Goal: Navigation & Orientation: Find specific page/section

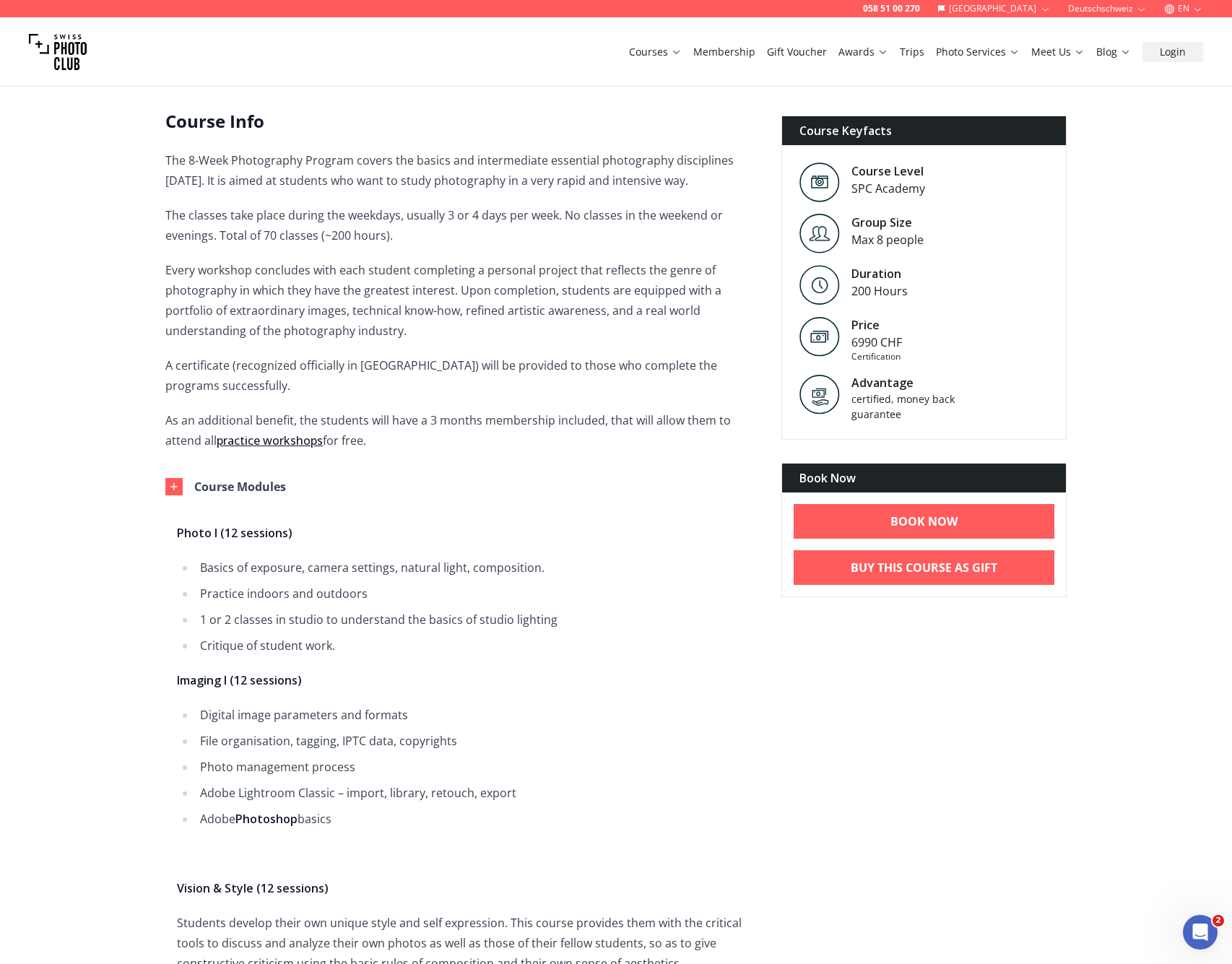
scroll to position [367, 0]
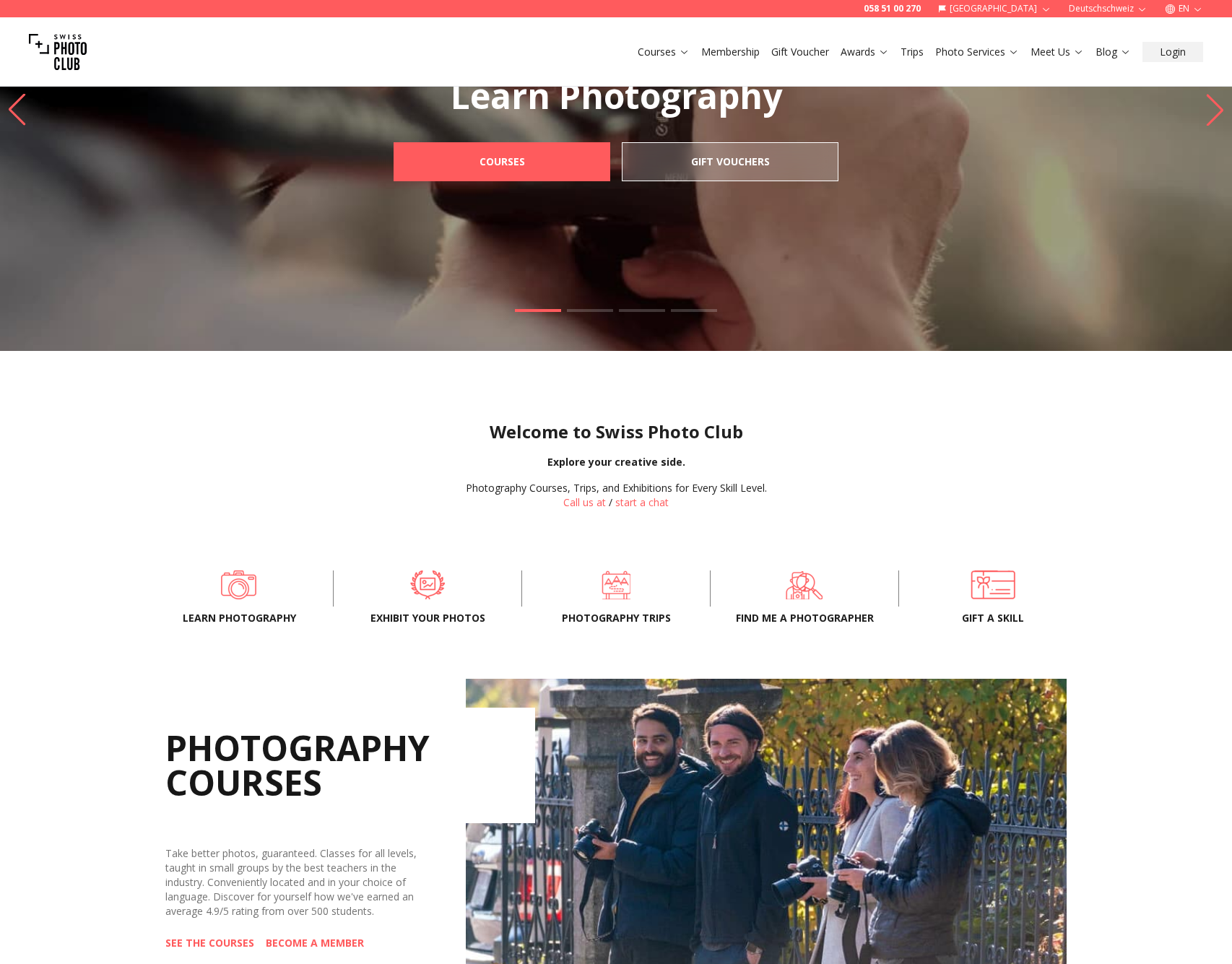
scroll to position [636, 0]
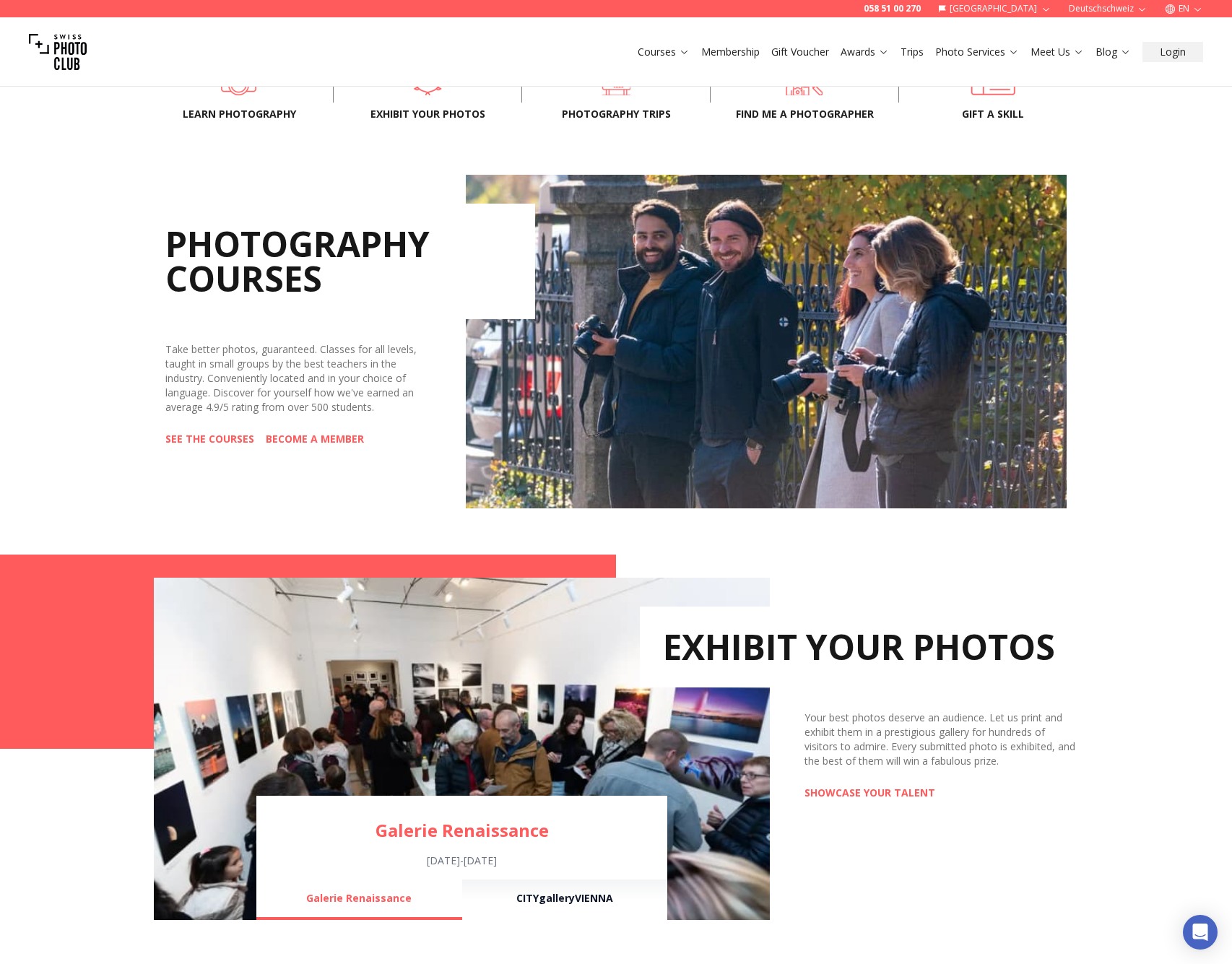
click at [841, 684] on h2 "Exhibit your photos" at bounding box center [859, 646] width 438 height 81
click at [870, 792] on link "SHOWCASE YOUR TALENT" at bounding box center [870, 793] width 131 height 15
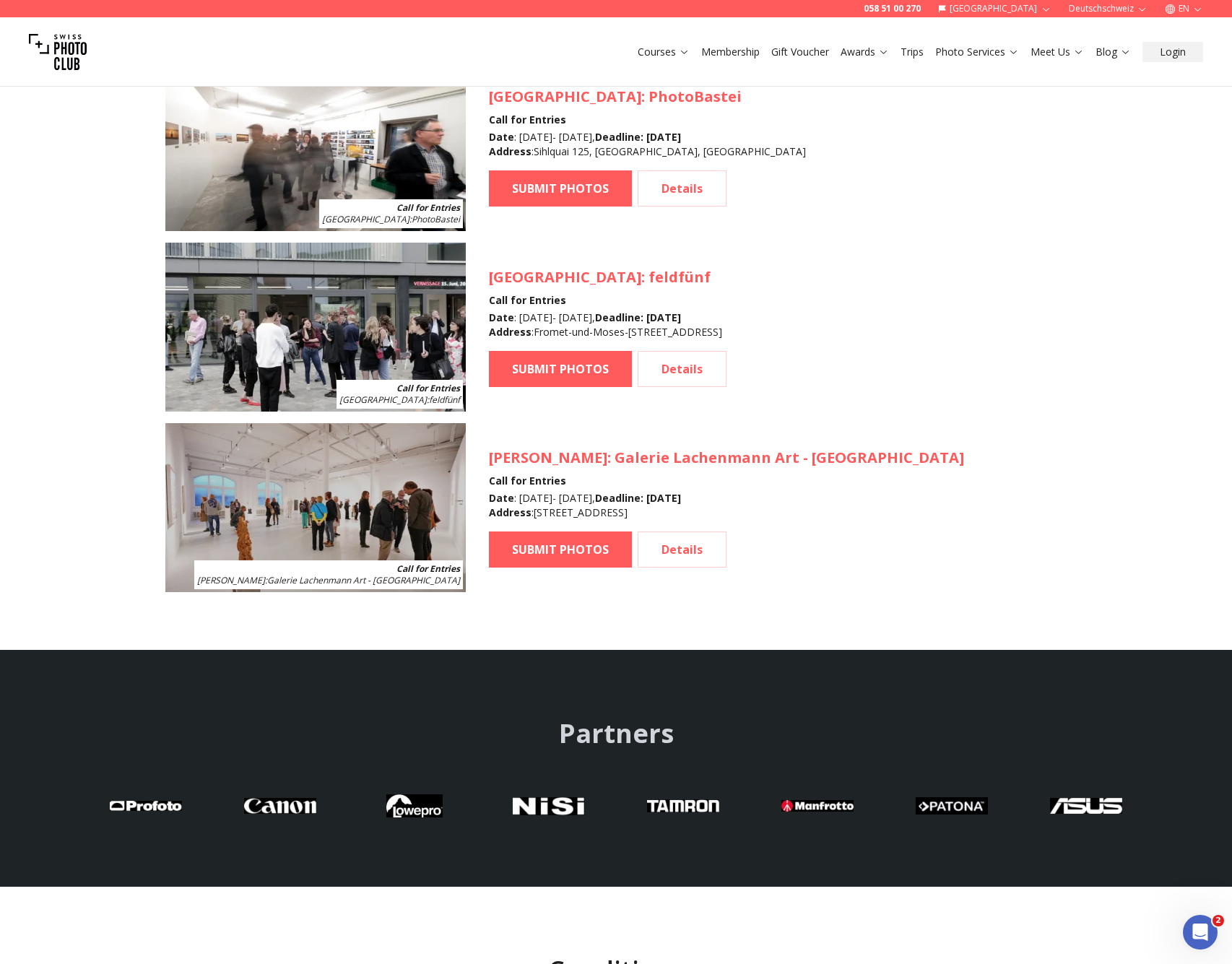
scroll to position [225, 0]
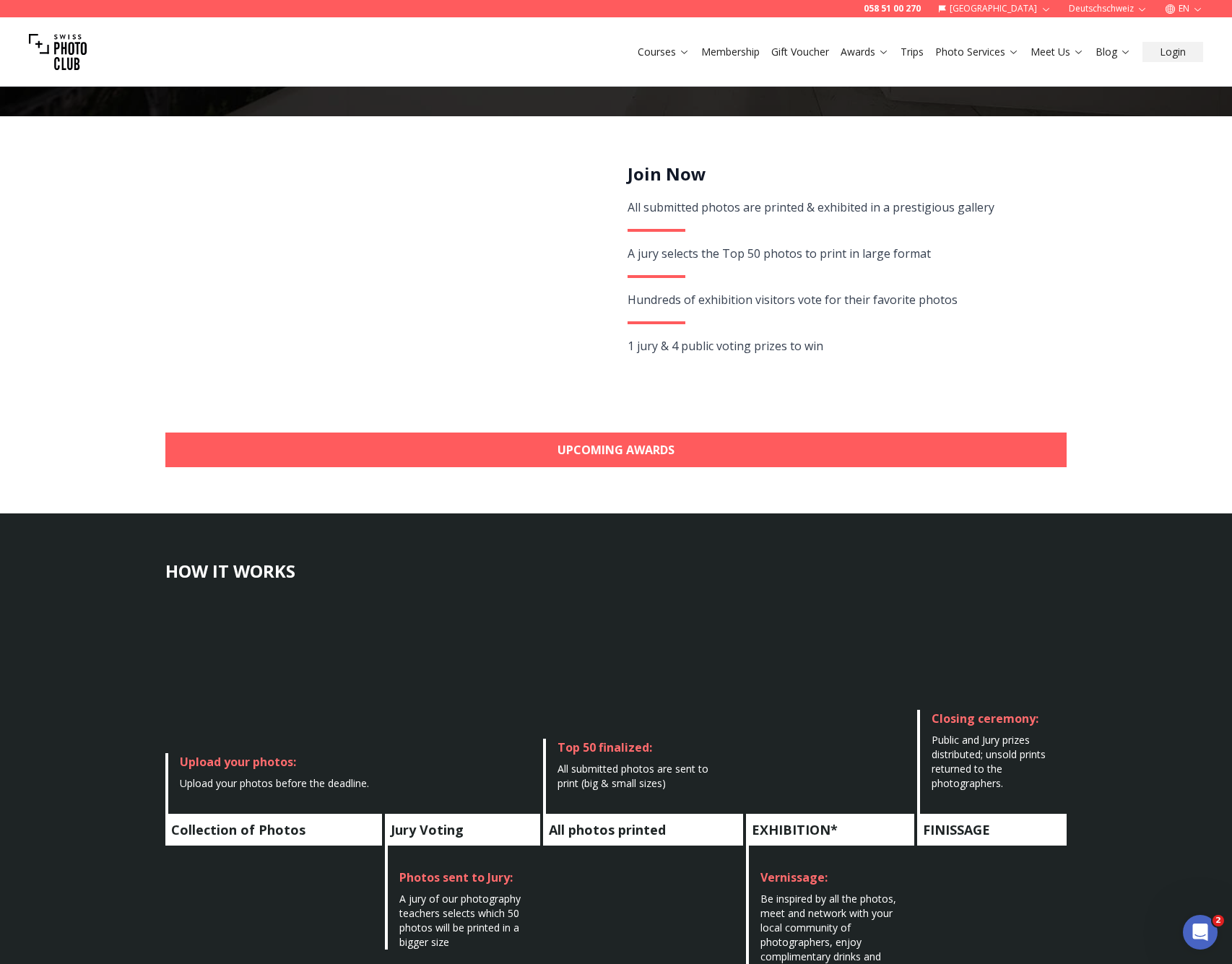
click at [58, 47] on img at bounding box center [57, 52] width 58 height 58
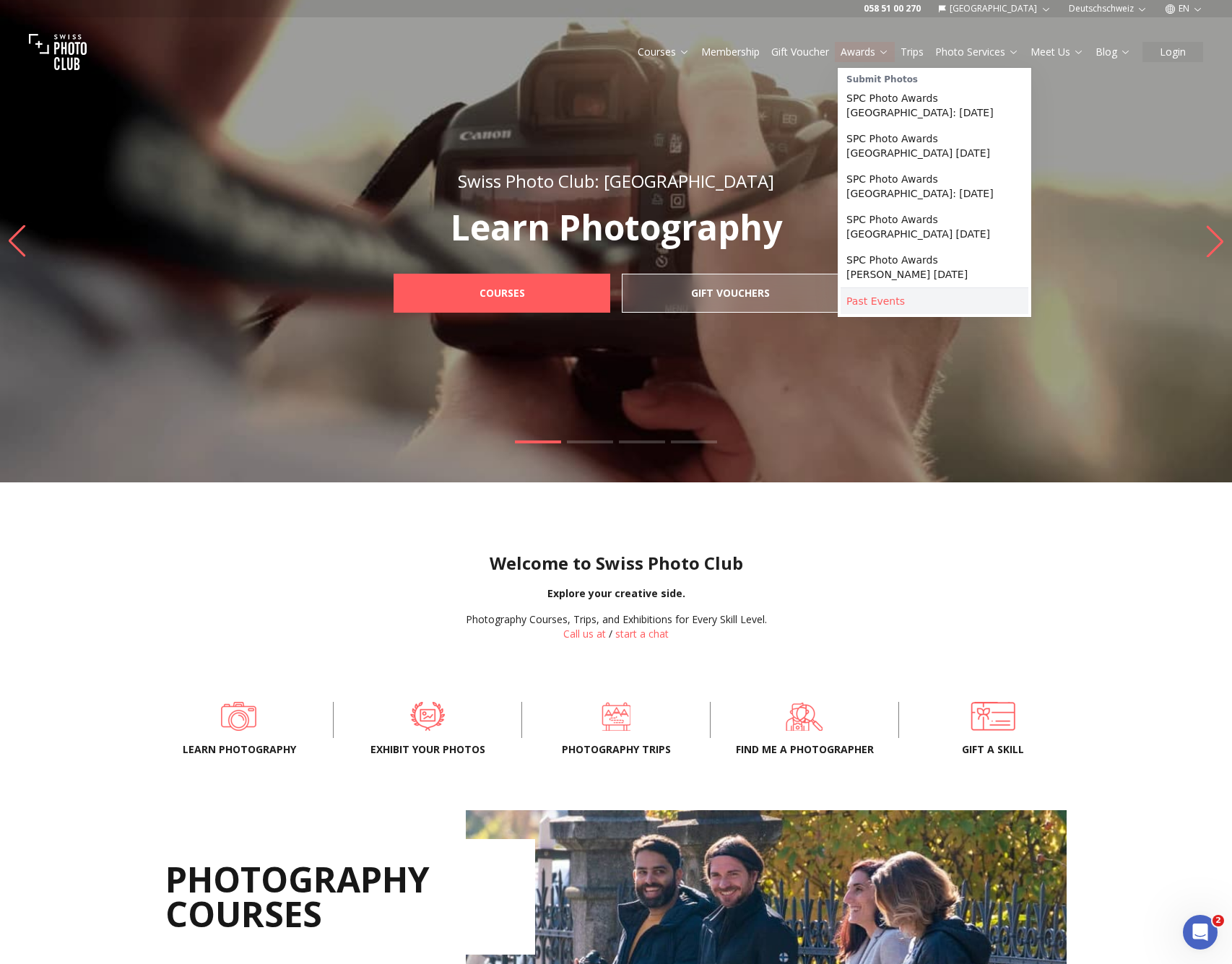
click at [883, 300] on link "Past Events" at bounding box center [933, 301] width 187 height 26
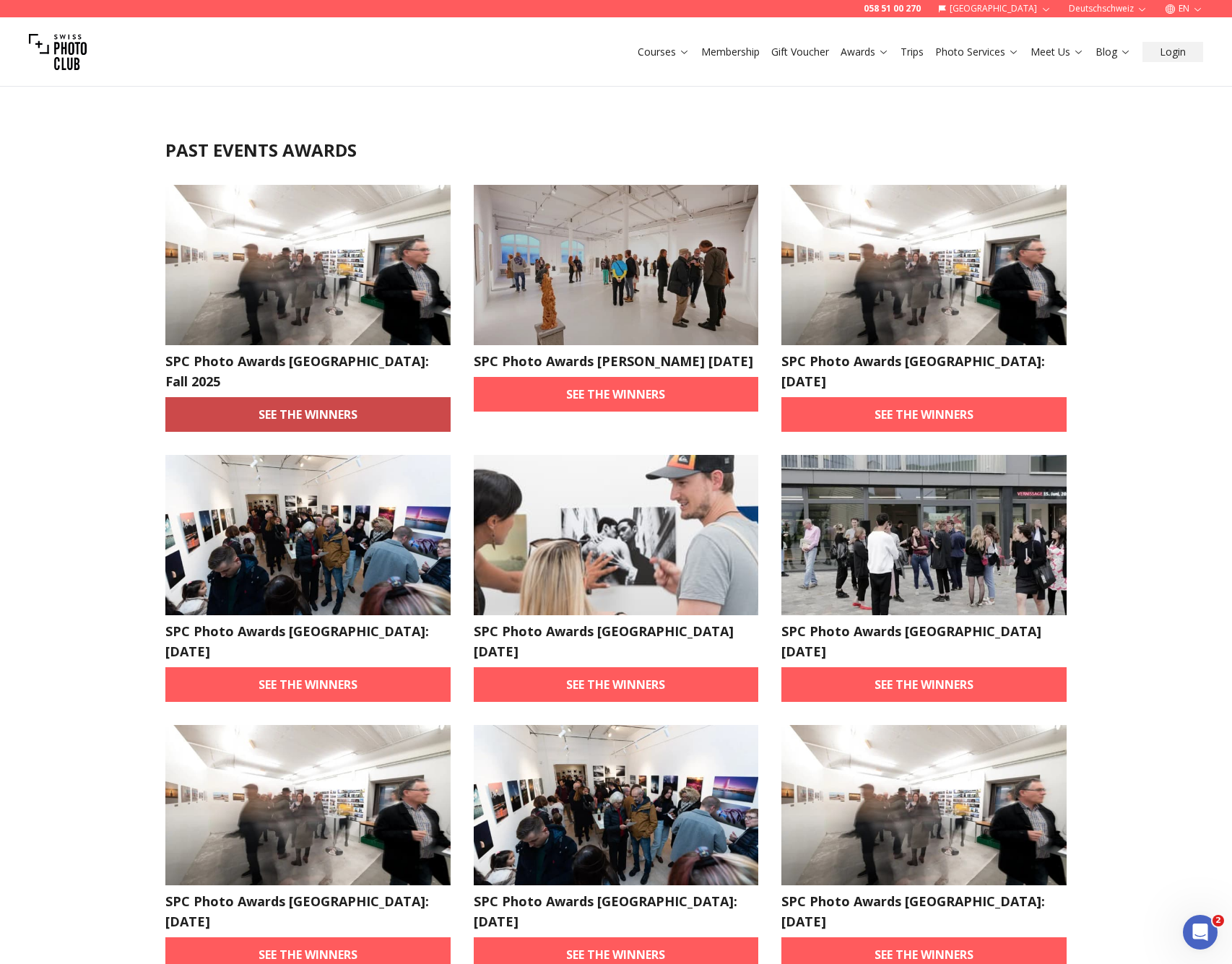
click at [344, 402] on link "See the winners" at bounding box center [308, 414] width 286 height 34
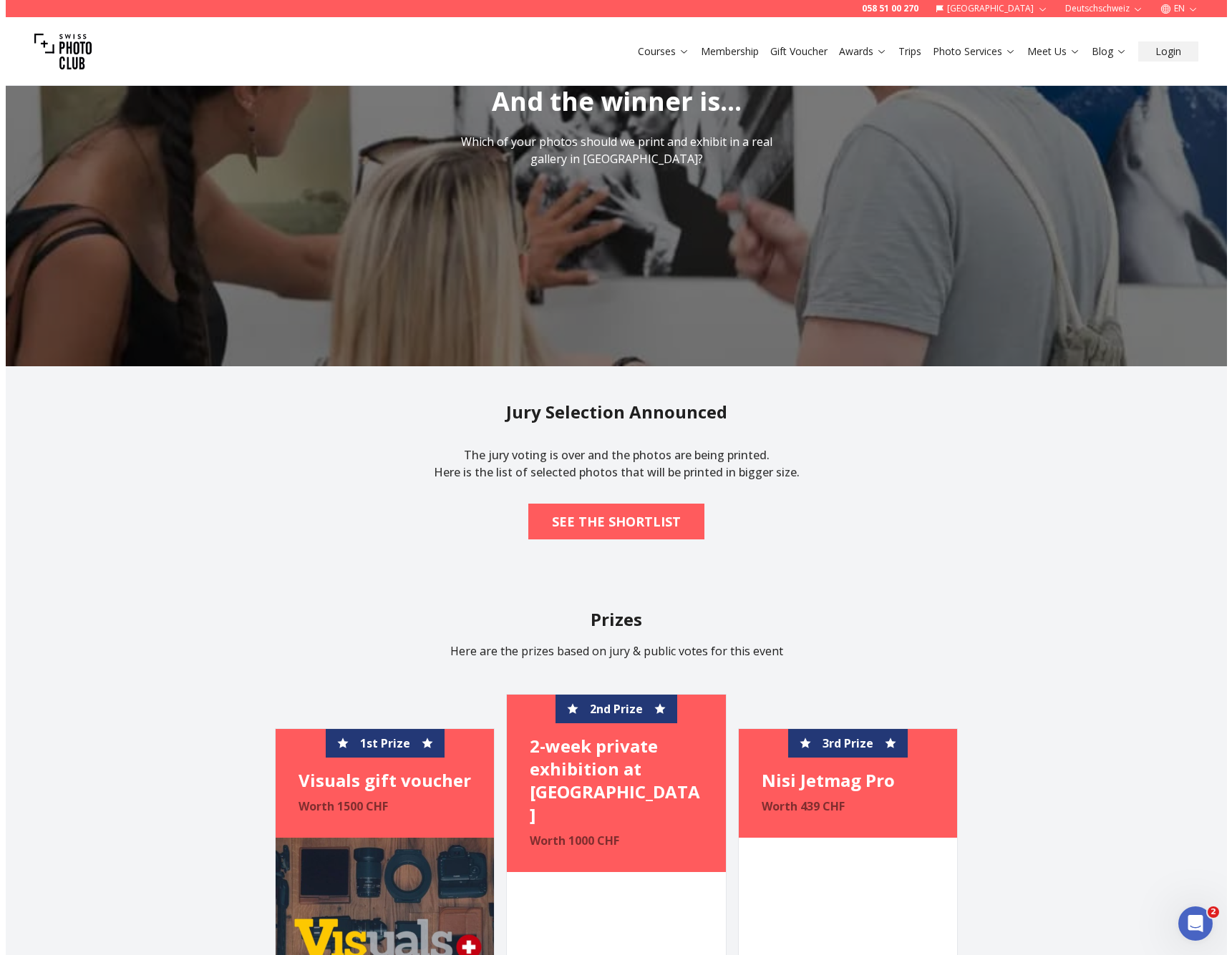
scroll to position [495, 0]
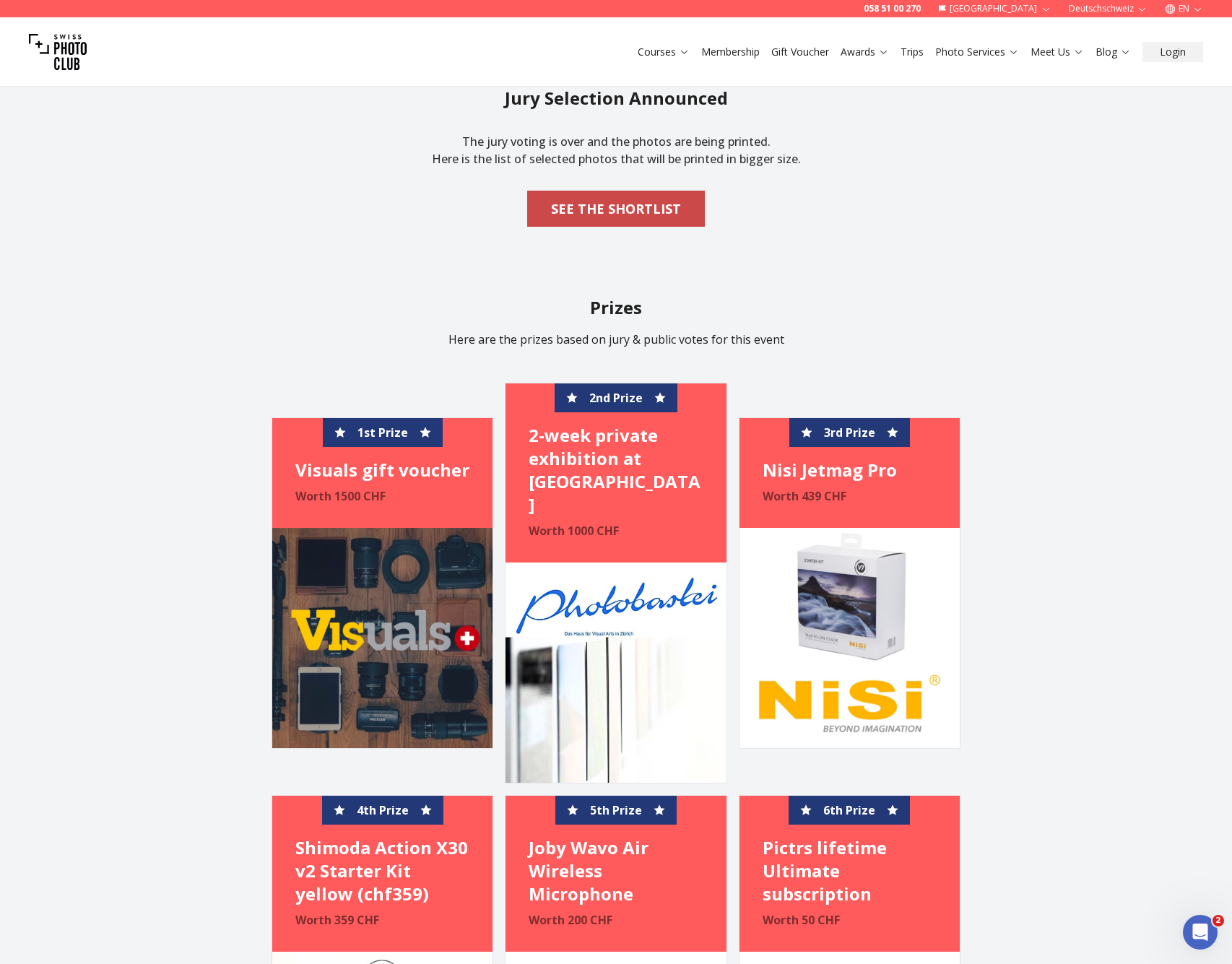
click at [629, 200] on b "SEE THE SHORTLIST" at bounding box center [615, 209] width 130 height 20
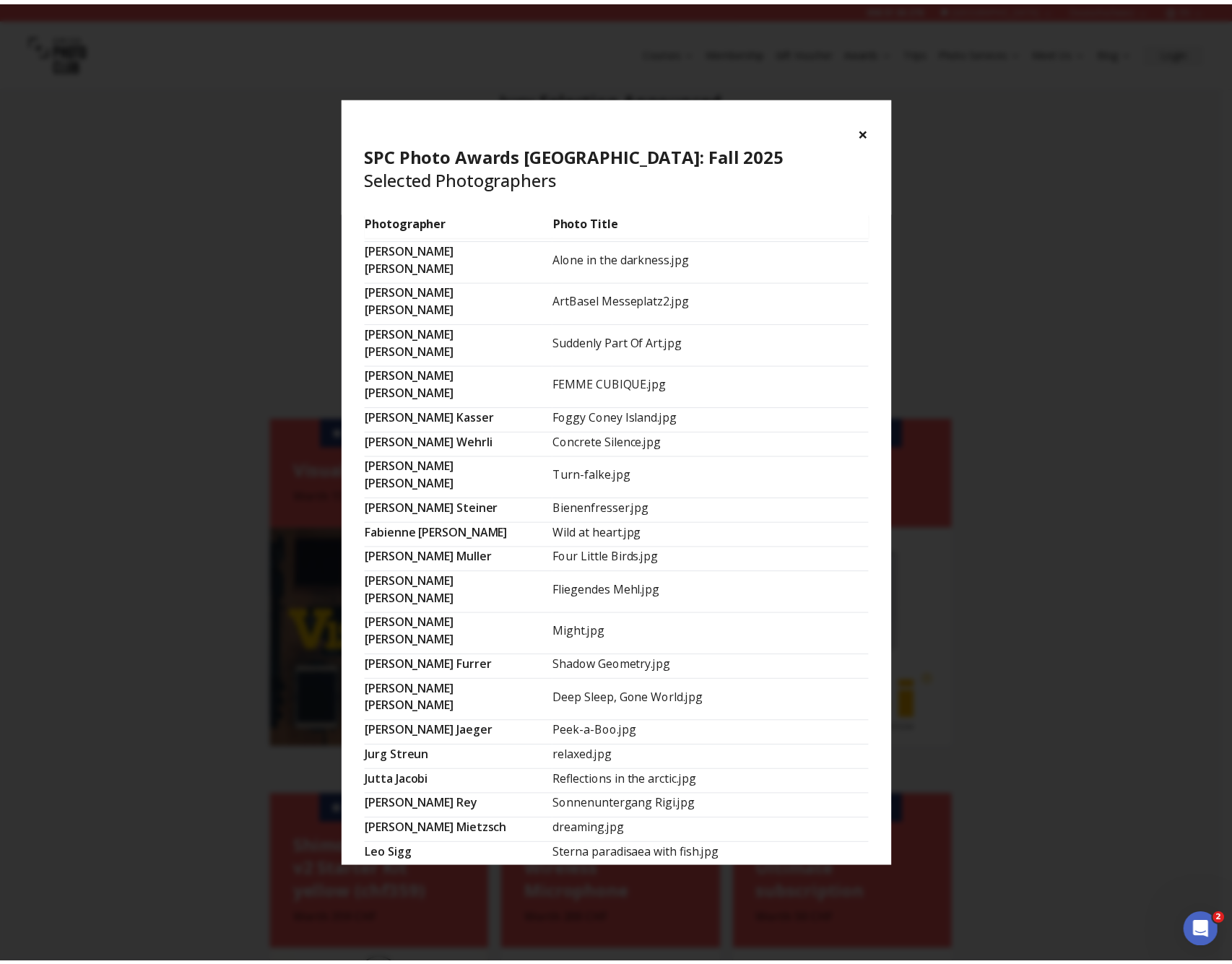
scroll to position [619, 0]
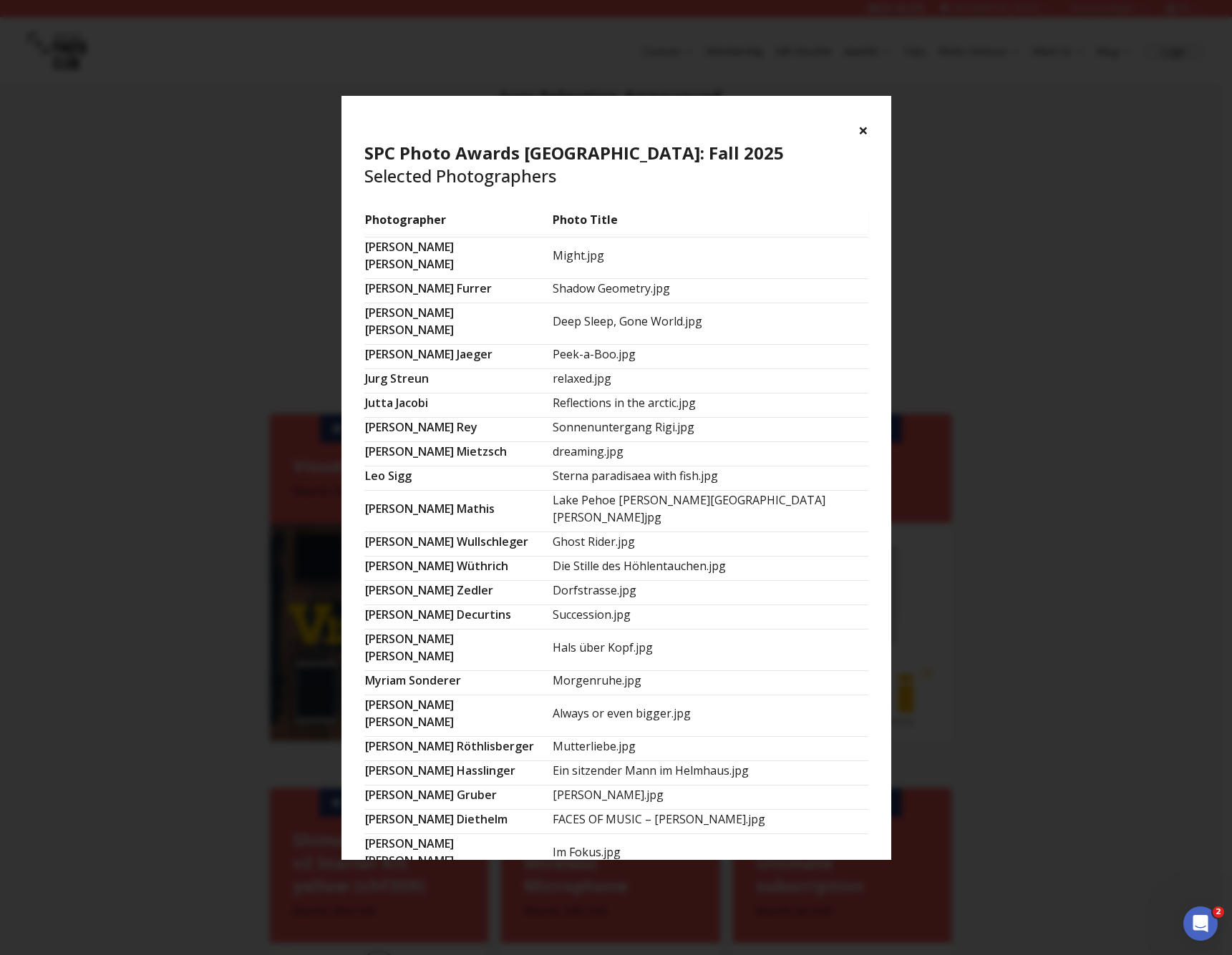
click at [864, 131] on button "×" at bounding box center [863, 131] width 10 height 23
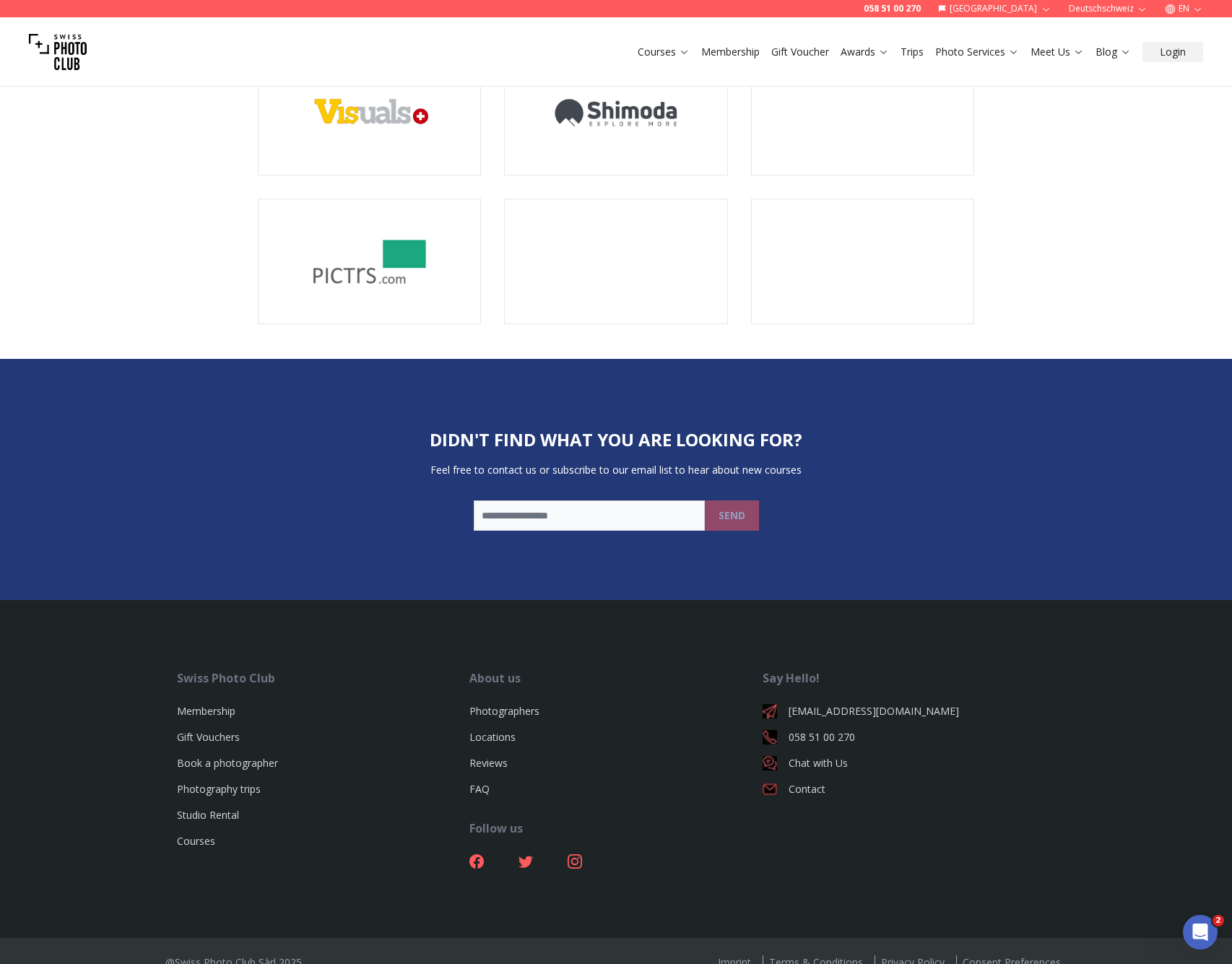
scroll to position [0, 0]
